Goal: Task Accomplishment & Management: Use online tool/utility

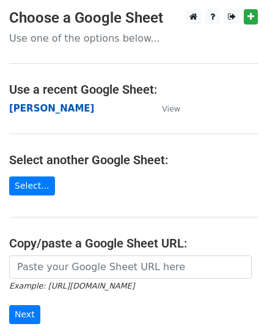
click at [26, 113] on strong "John" at bounding box center [51, 108] width 85 height 11
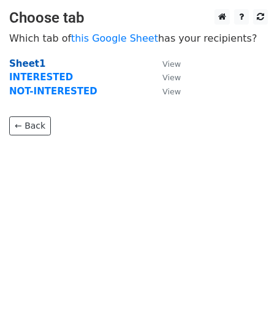
click at [29, 61] on strong "Sheet1" at bounding box center [27, 63] width 36 height 11
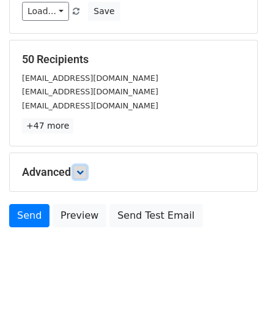
click at [80, 171] on icon at bounding box center [79, 171] width 7 height 7
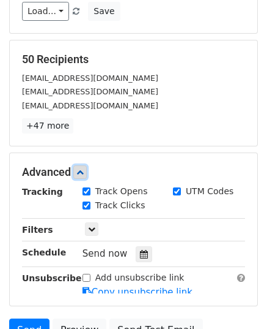
scroll to position [244, 0]
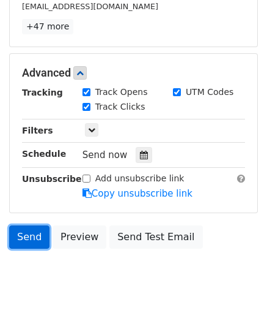
click at [37, 234] on link "Send" at bounding box center [29, 236] width 40 height 23
